Goal: Communication & Community: Answer question/provide support

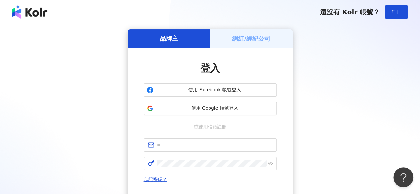
click at [248, 34] on div "網紅/經紀公司" at bounding box center [251, 38] width 82 height 19
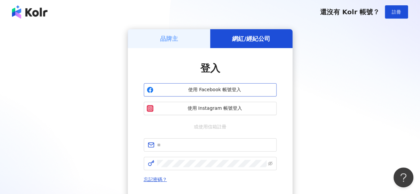
click at [231, 89] on span "使用 Facebook 帳號登入" at bounding box center [214, 90] width 117 height 7
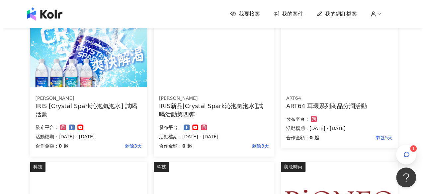
scroll to position [166, 0]
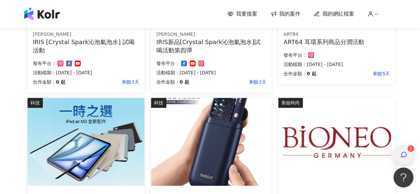
click at [401, 154] on icon "button" at bounding box center [403, 154] width 5 height 5
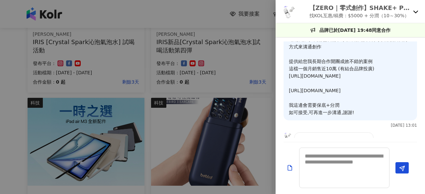
scroll to position [85, 0]
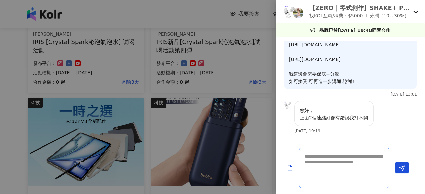
click at [347, 171] on textarea at bounding box center [344, 168] width 90 height 40
paste textarea "**********"
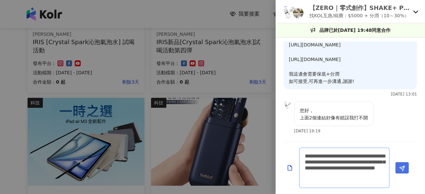
type textarea "**********"
click at [400, 169] on icon "Send" at bounding box center [402, 169] width 6 height 6
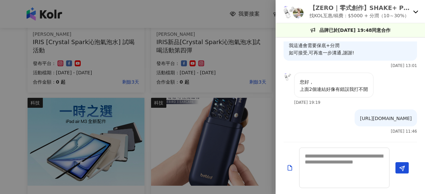
scroll to position [136, 0]
click at [350, 169] on textarea at bounding box center [344, 168] width 90 height 40
paste textarea "**********"
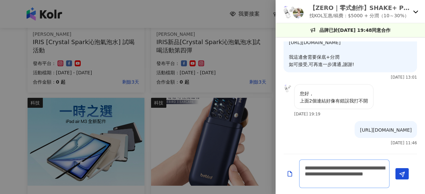
type textarea "**********"
click at [399, 174] on icon "Send" at bounding box center [402, 175] width 6 height 6
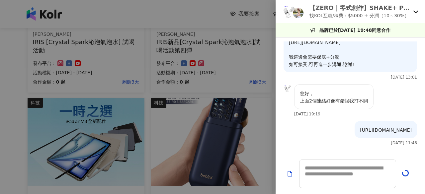
scroll to position [172, 0]
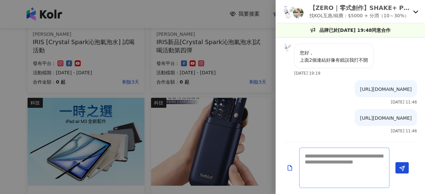
click at [359, 174] on textarea at bounding box center [344, 168] width 90 height 40
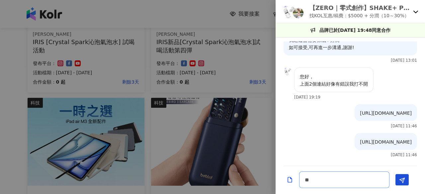
type textarea "*"
type textarea "********"
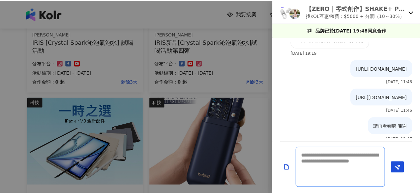
scroll to position [135, 0]
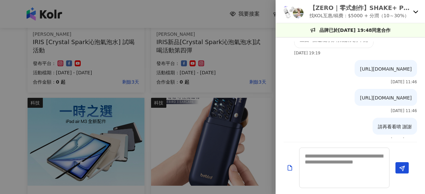
click at [270, 5] on div at bounding box center [212, 97] width 425 height 194
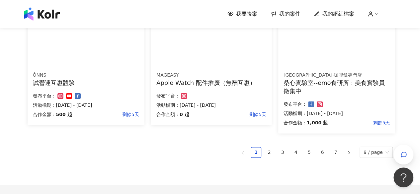
scroll to position [498, 0]
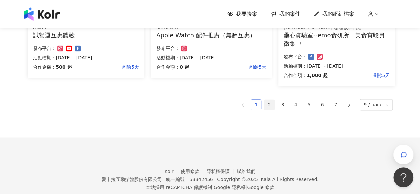
click at [272, 106] on link "2" at bounding box center [269, 105] width 10 height 10
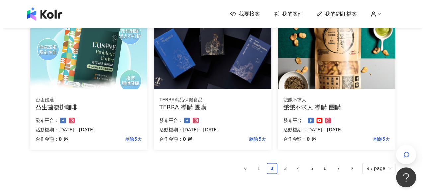
scroll to position [414, 0]
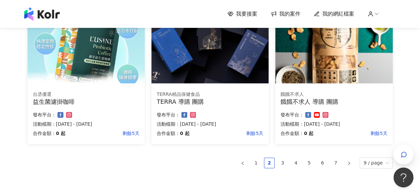
click at [349, 61] on img at bounding box center [333, 39] width 117 height 88
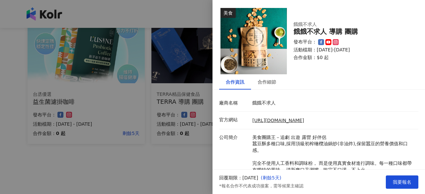
scroll to position [33, 0]
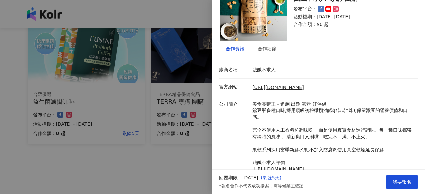
click at [186, 168] on div at bounding box center [212, 97] width 425 height 194
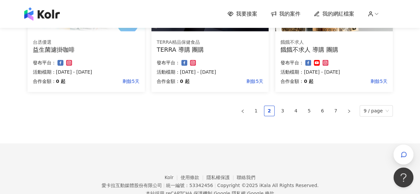
scroll to position [489, 0]
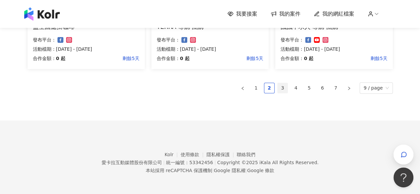
click at [285, 86] on link "3" at bounding box center [282, 88] width 10 height 10
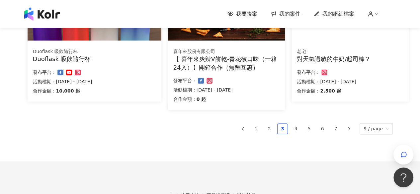
scroll to position [506, 0]
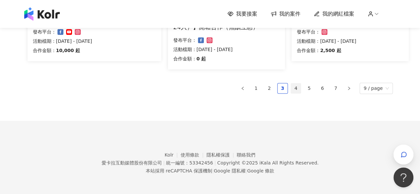
click at [299, 91] on link "4" at bounding box center [296, 88] width 10 height 10
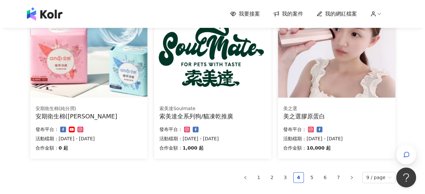
scroll to position [406, 0]
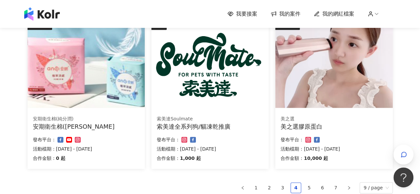
click at [334, 95] on img at bounding box center [333, 64] width 117 height 88
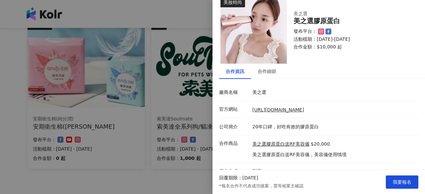
scroll to position [20, 0]
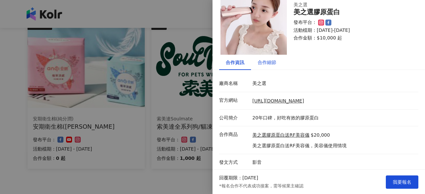
click at [272, 64] on div "合作細節" at bounding box center [266, 62] width 19 height 7
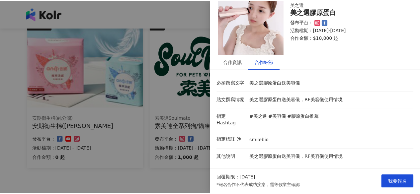
scroll to position [0, 0]
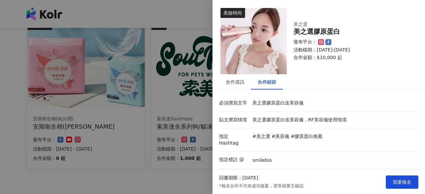
click at [193, 180] on div at bounding box center [212, 97] width 425 height 194
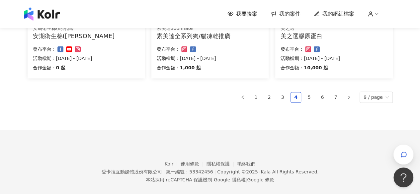
scroll to position [506, 0]
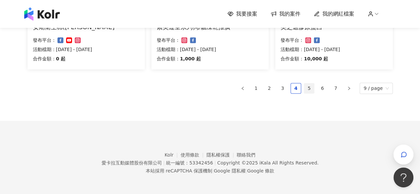
click at [311, 91] on link "5" at bounding box center [309, 88] width 10 height 10
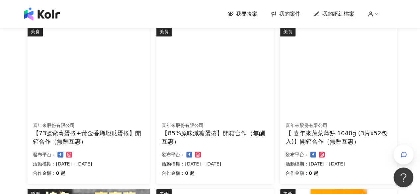
scroll to position [0, 0]
